Goal: Task Accomplishment & Management: Use online tool/utility

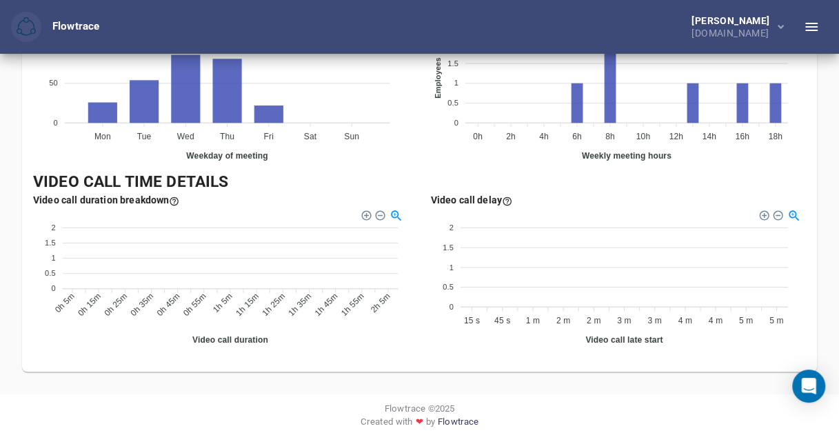
click at [381, 161] on div "100 100 50 50 0 0 Mon Mon Tue Tue Wed Wed Thu Thu Fri Fri Sat Sat Sun Sun Weekd…" at bounding box center [220, 97] width 375 height 148
click at [804, 27] on icon "button" at bounding box center [811, 27] width 17 height 17
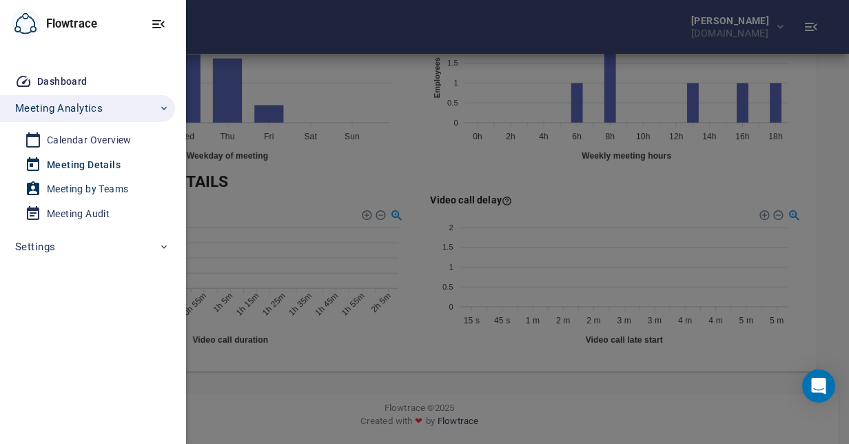
click at [48, 194] on div "Meeting by Teams" at bounding box center [87, 189] width 81 height 17
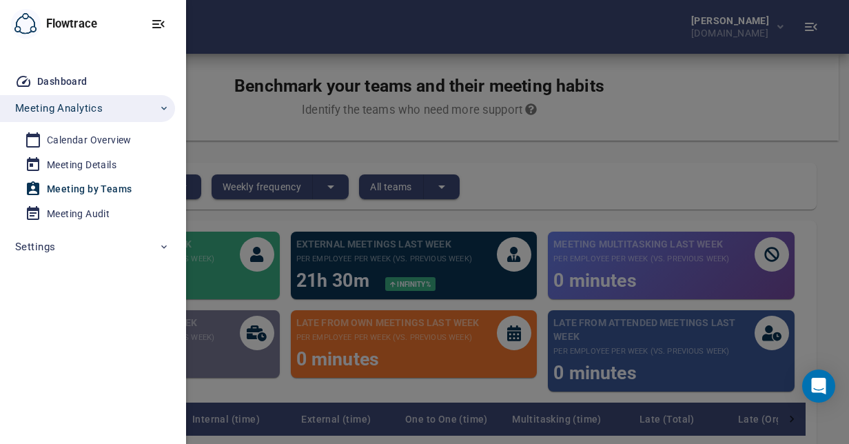
click at [538, 167] on div at bounding box center [424, 222] width 849 height 444
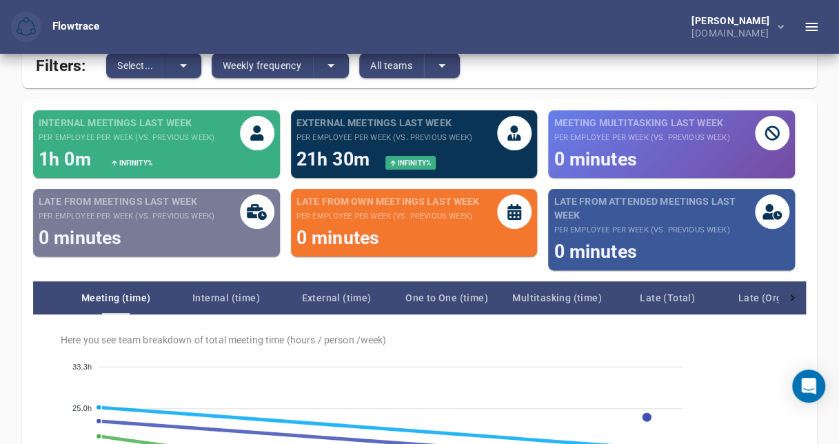
scroll to position [125, 0]
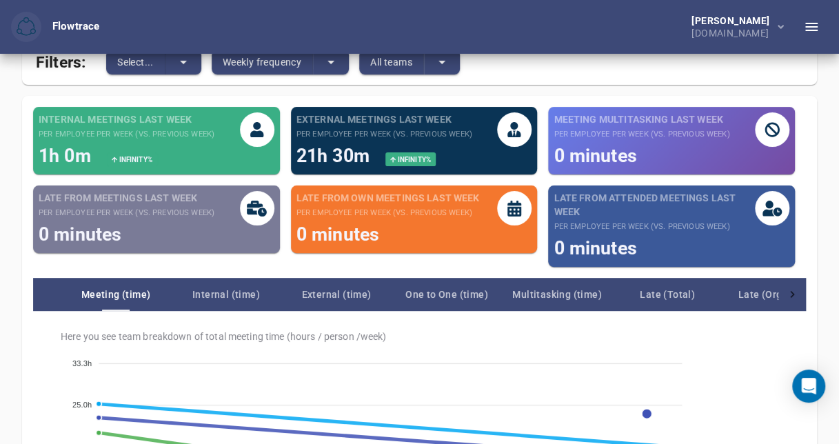
click at [774, 132] on icon at bounding box center [772, 129] width 15 height 15
click at [608, 156] on span "0 minutes" at bounding box center [595, 155] width 83 height 21
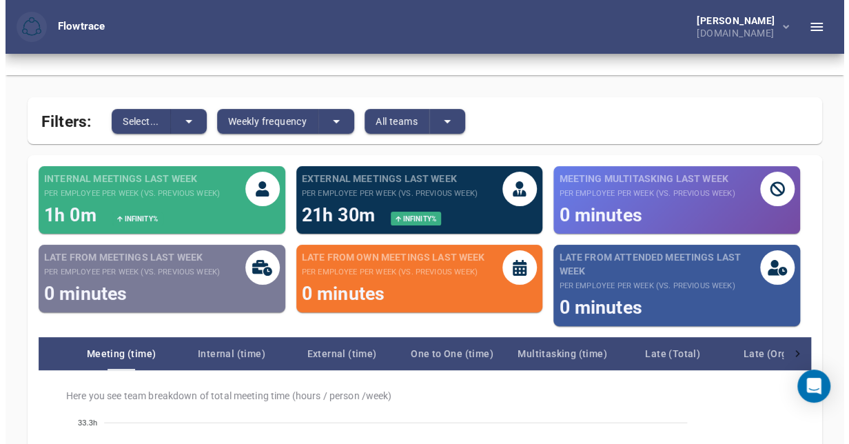
scroll to position [63, 0]
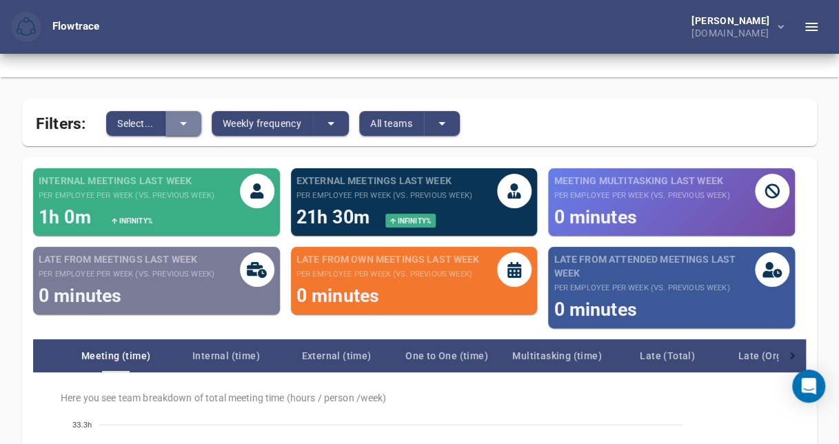
click at [186, 118] on icon "split button" at bounding box center [183, 123] width 17 height 17
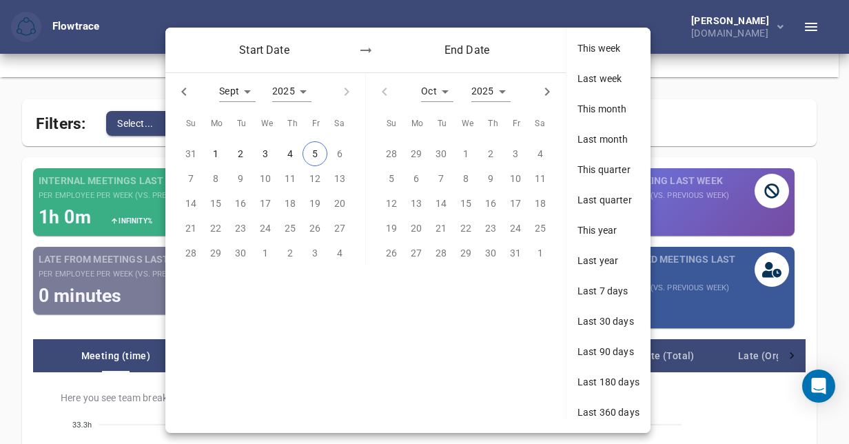
click at [753, 160] on div at bounding box center [424, 222] width 849 height 444
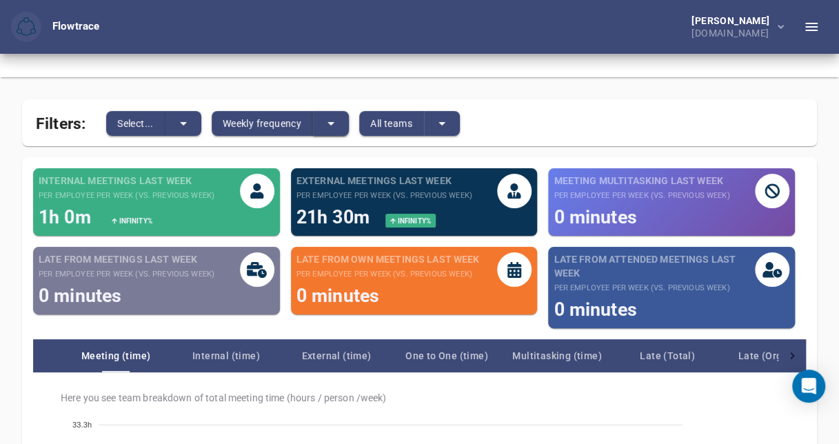
click at [332, 115] on button "split button" at bounding box center [331, 123] width 36 height 25
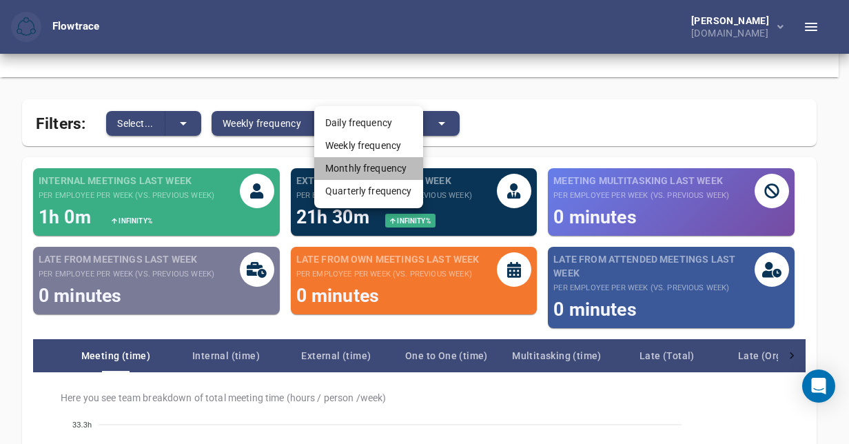
click at [400, 168] on li "Monthly frequency" at bounding box center [368, 168] width 109 height 23
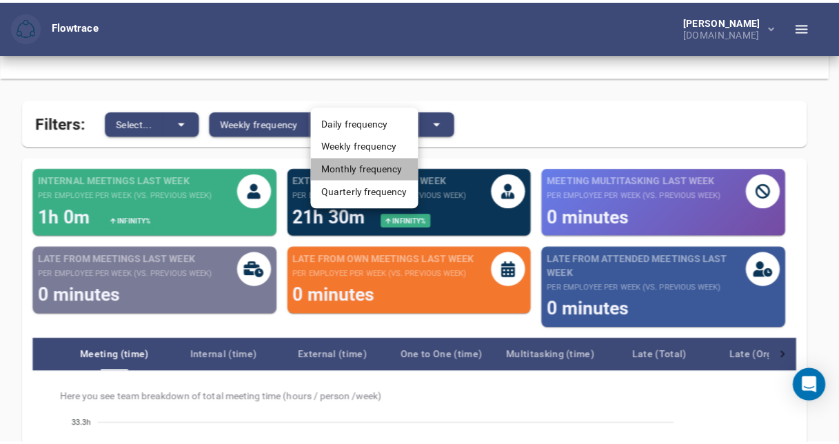
scroll to position [0, 0]
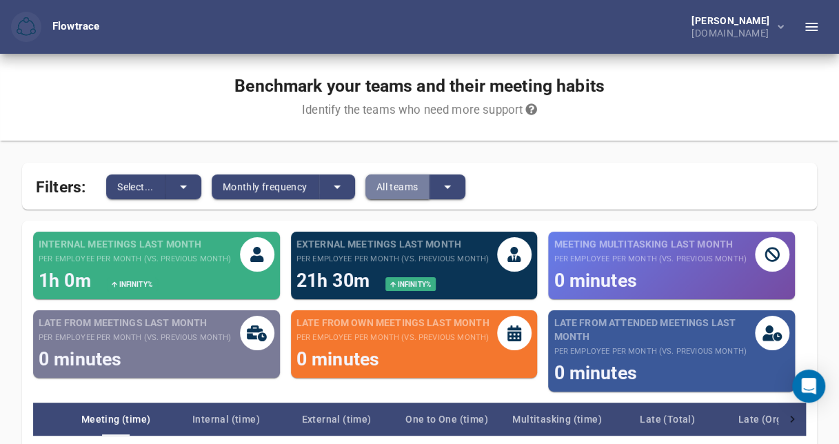
click at [414, 179] on span "All teams" at bounding box center [397, 187] width 42 height 17
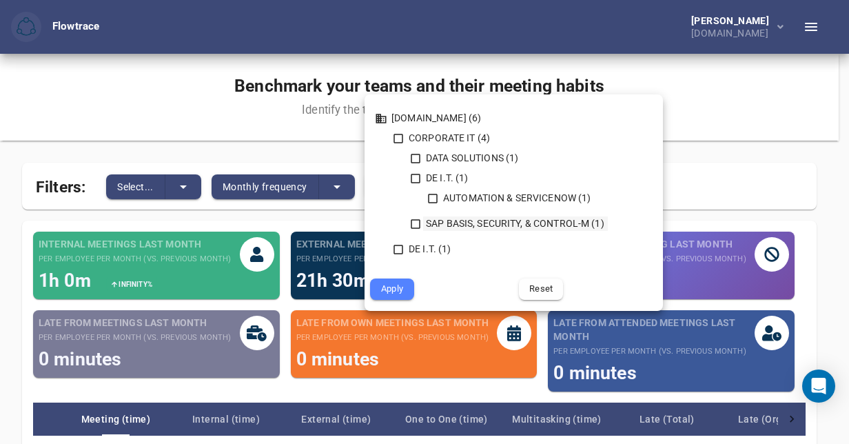
click at [417, 220] on icon at bounding box center [415, 224] width 12 height 12
click at [403, 292] on span "Apply" at bounding box center [392, 289] width 25 height 16
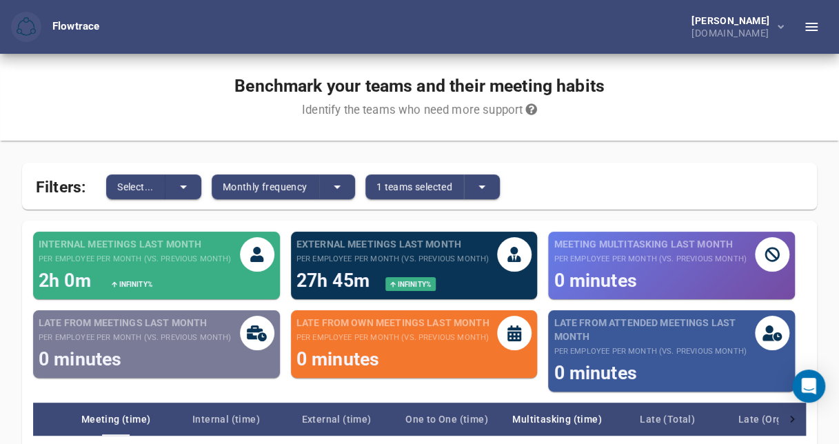
click at [554, 418] on span "Multitasking (time)" at bounding box center [557, 419] width 110 height 17
click at [546, 422] on span "Multitasking (time)" at bounding box center [557, 419] width 110 height 17
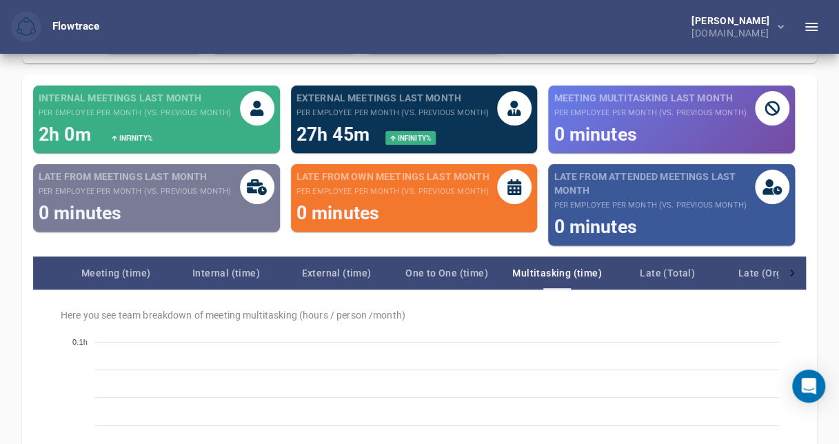
scroll to position [148, 0]
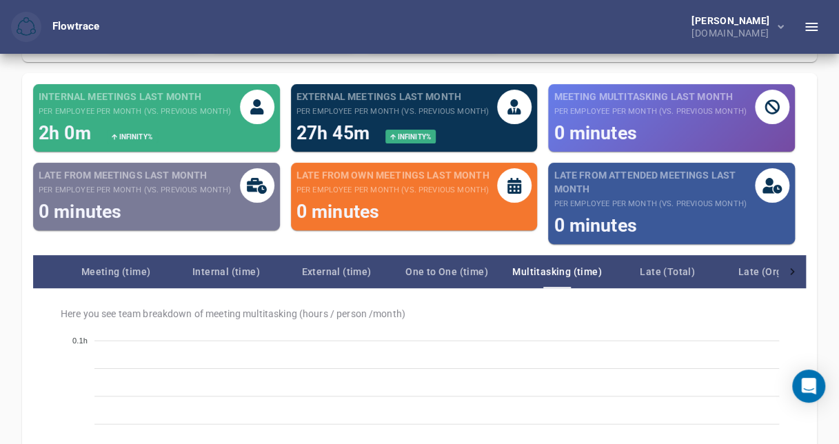
click at [569, 269] on span "Multitasking (time)" at bounding box center [557, 271] width 110 height 17
click at [671, 270] on span "Late (Total)" at bounding box center [667, 271] width 110 height 17
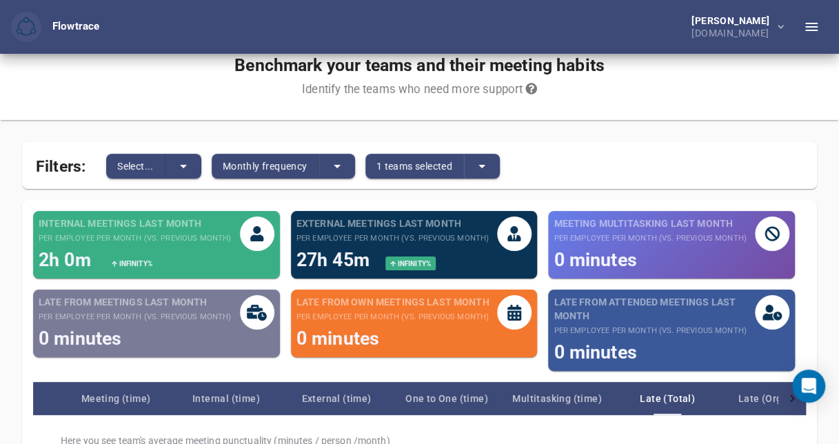
scroll to position [12, 0]
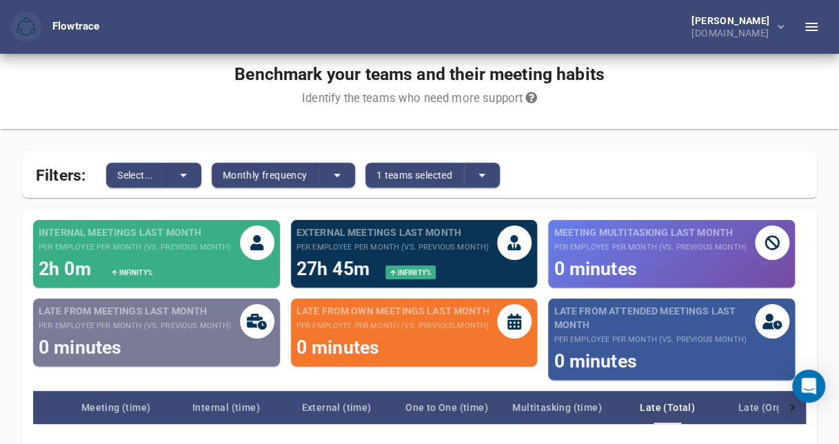
click at [623, 332] on div "Late from attended meetings last month per employee per month (vs. previous mon…" at bounding box center [654, 339] width 201 height 70
